Goal: Check status: Check status

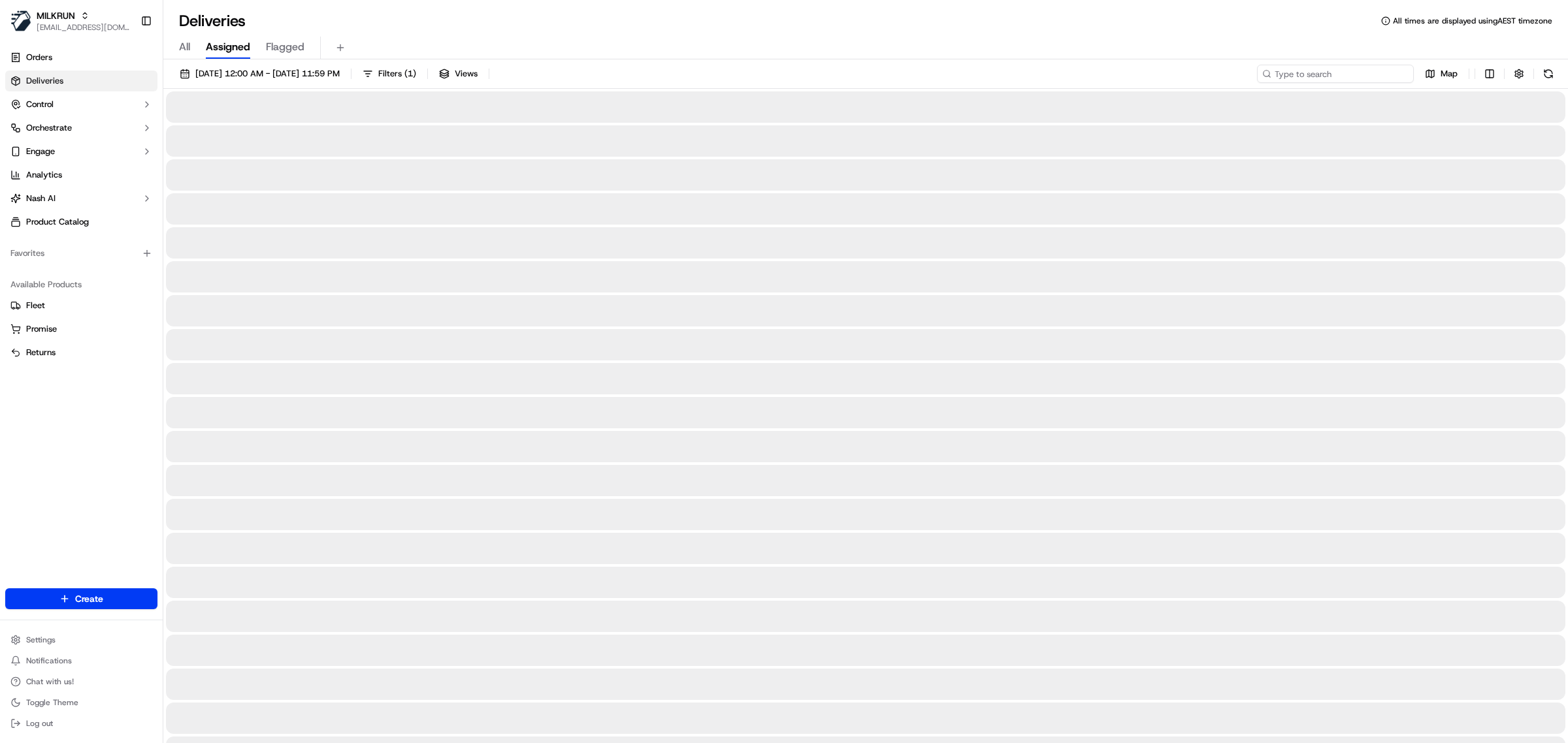
click at [1360, 76] on input at bounding box center [1335, 73] width 157 height 18
paste input "Aulola Veamatahau"
type input "Aulola Veamatahau"
